Goal: Task Accomplishment & Management: Use online tool/utility

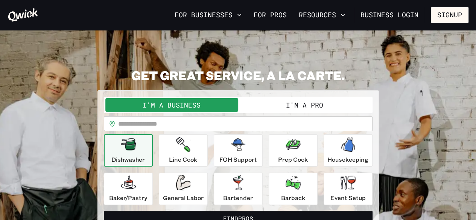
click at [322, 102] on button "I'm a Pro" at bounding box center [304, 105] width 133 height 14
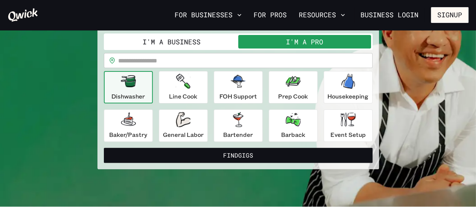
scroll to position [75, 0]
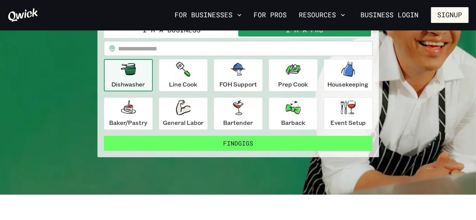
click at [241, 148] on button "Find Gigs" at bounding box center [238, 143] width 269 height 15
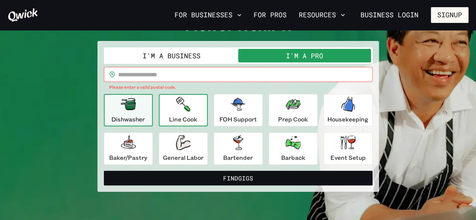
scroll to position [38, 0]
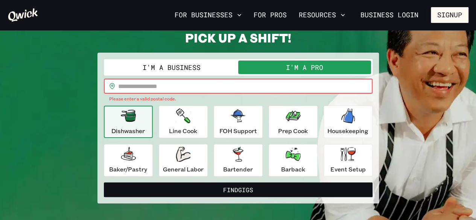
click at [122, 86] on input "text" at bounding box center [245, 86] width 254 height 15
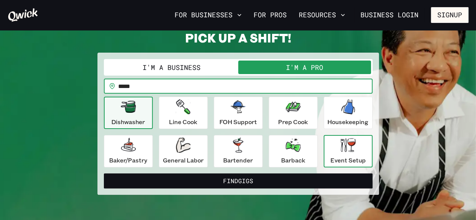
type input "*****"
click at [355, 163] on p "Event Setup" at bounding box center [347, 160] width 35 height 9
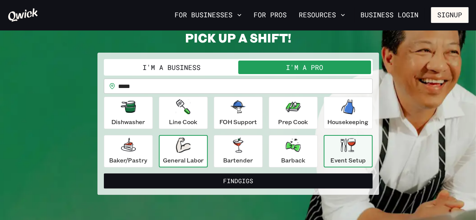
click at [170, 157] on p "General Labor" at bounding box center [183, 160] width 41 height 9
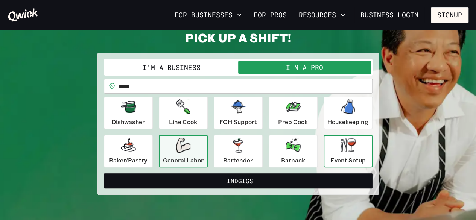
click at [356, 165] on button "Event Setup" at bounding box center [348, 151] width 49 height 32
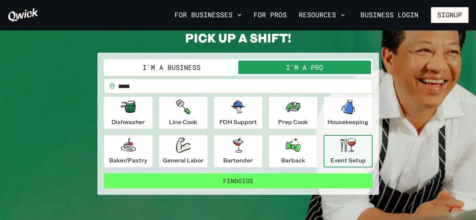
click at [315, 185] on button "Find Gigs" at bounding box center [238, 180] width 269 height 15
